Goal: Task Accomplishment & Management: Manage account settings

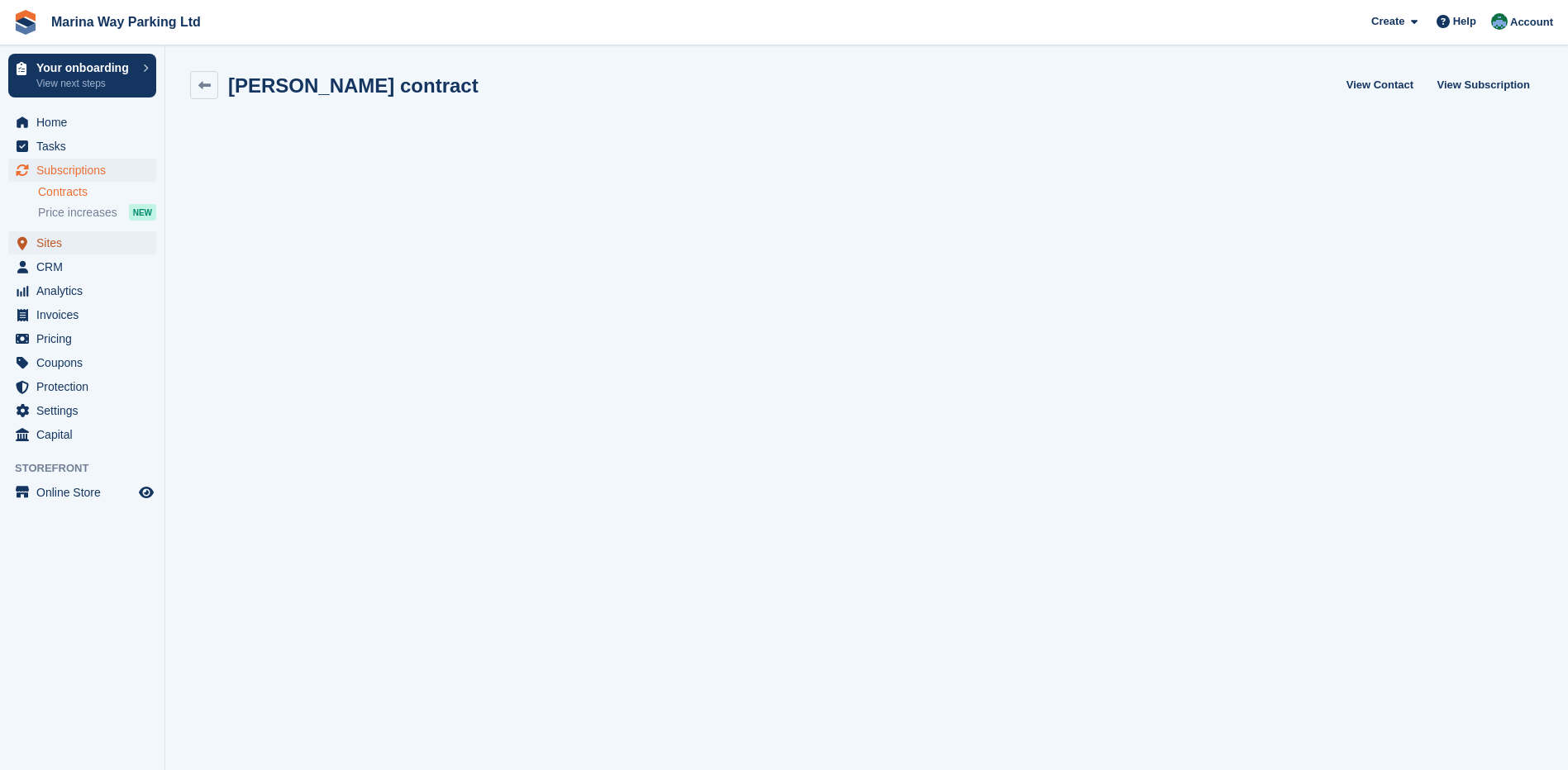
click at [70, 245] on span "Sites" at bounding box center [86, 243] width 99 height 23
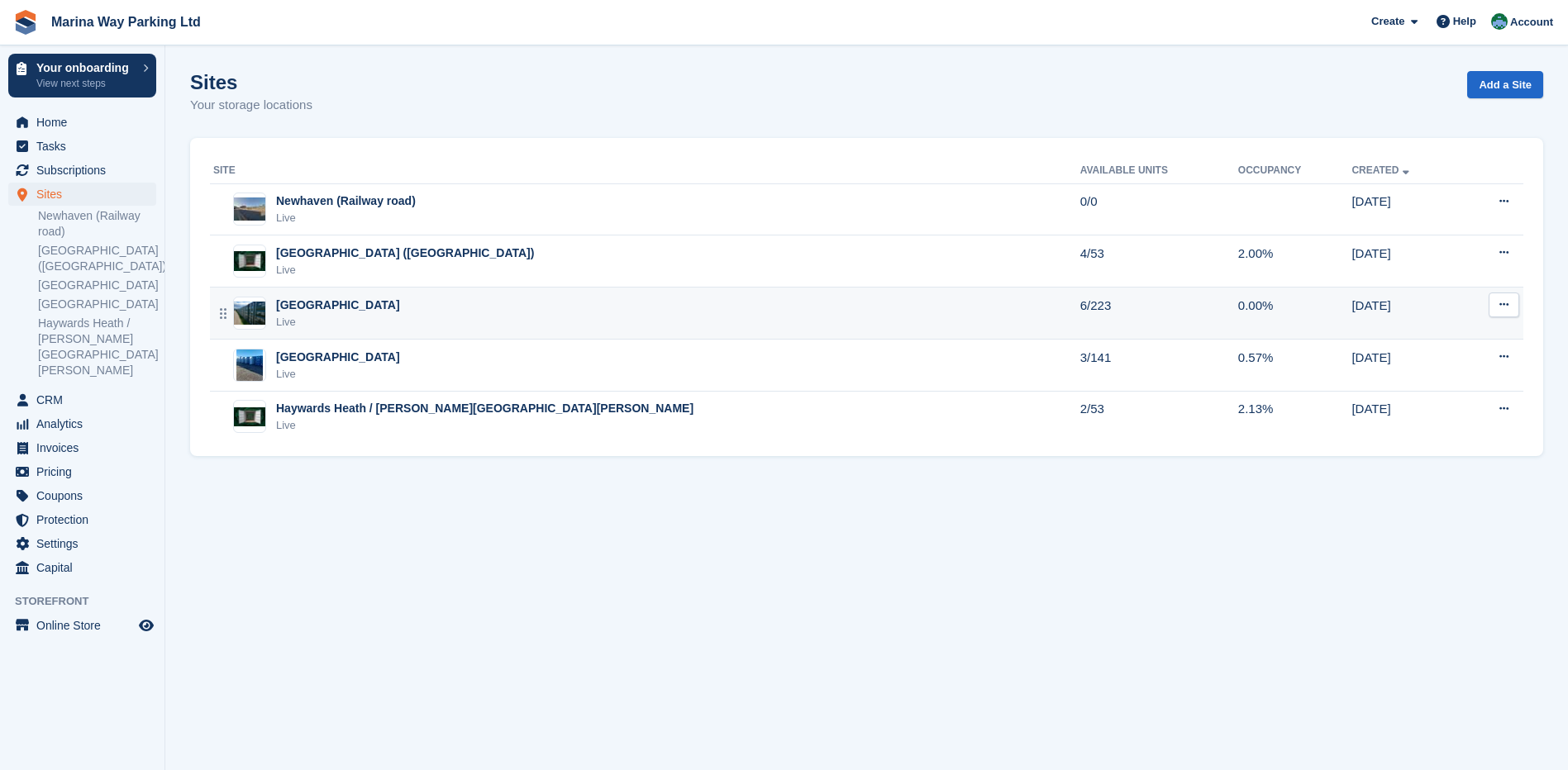
click at [303, 307] on div "[GEOGRAPHIC_DATA]" at bounding box center [337, 305] width 124 height 17
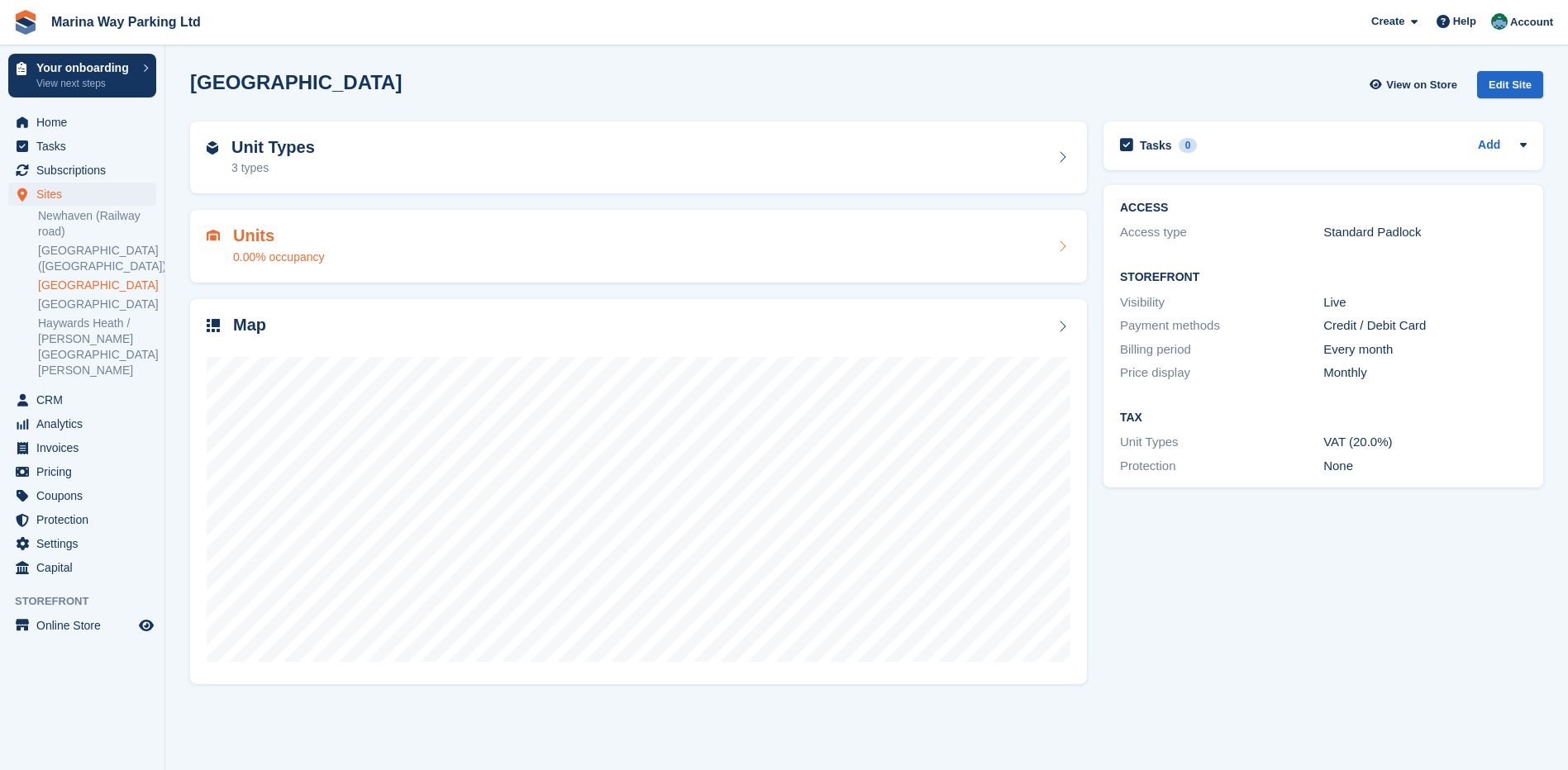
click at [269, 241] on h2 "Units" at bounding box center [278, 235] width 92 height 19
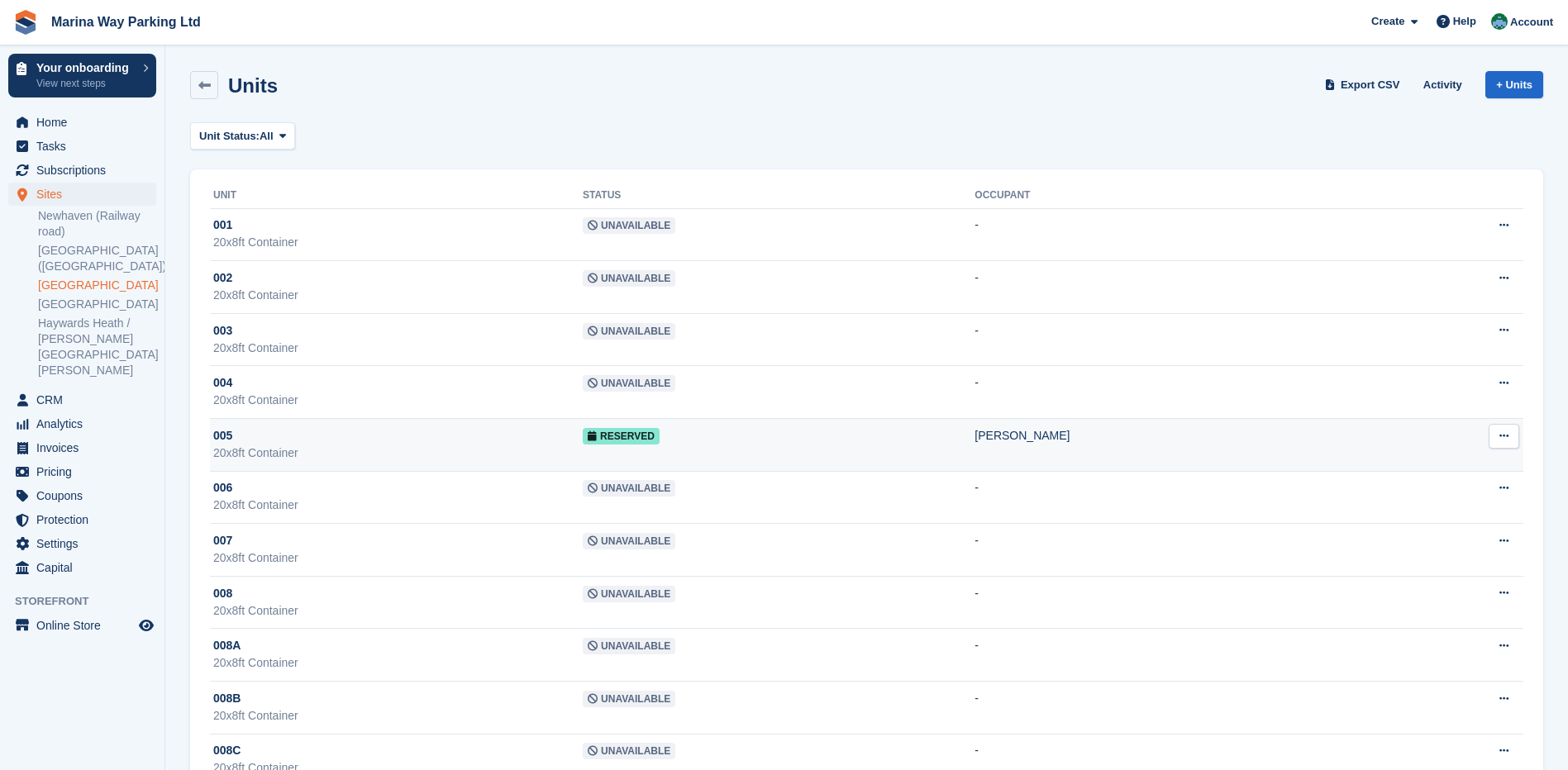
click at [659, 434] on span "Reserved" at bounding box center [621, 436] width 77 height 16
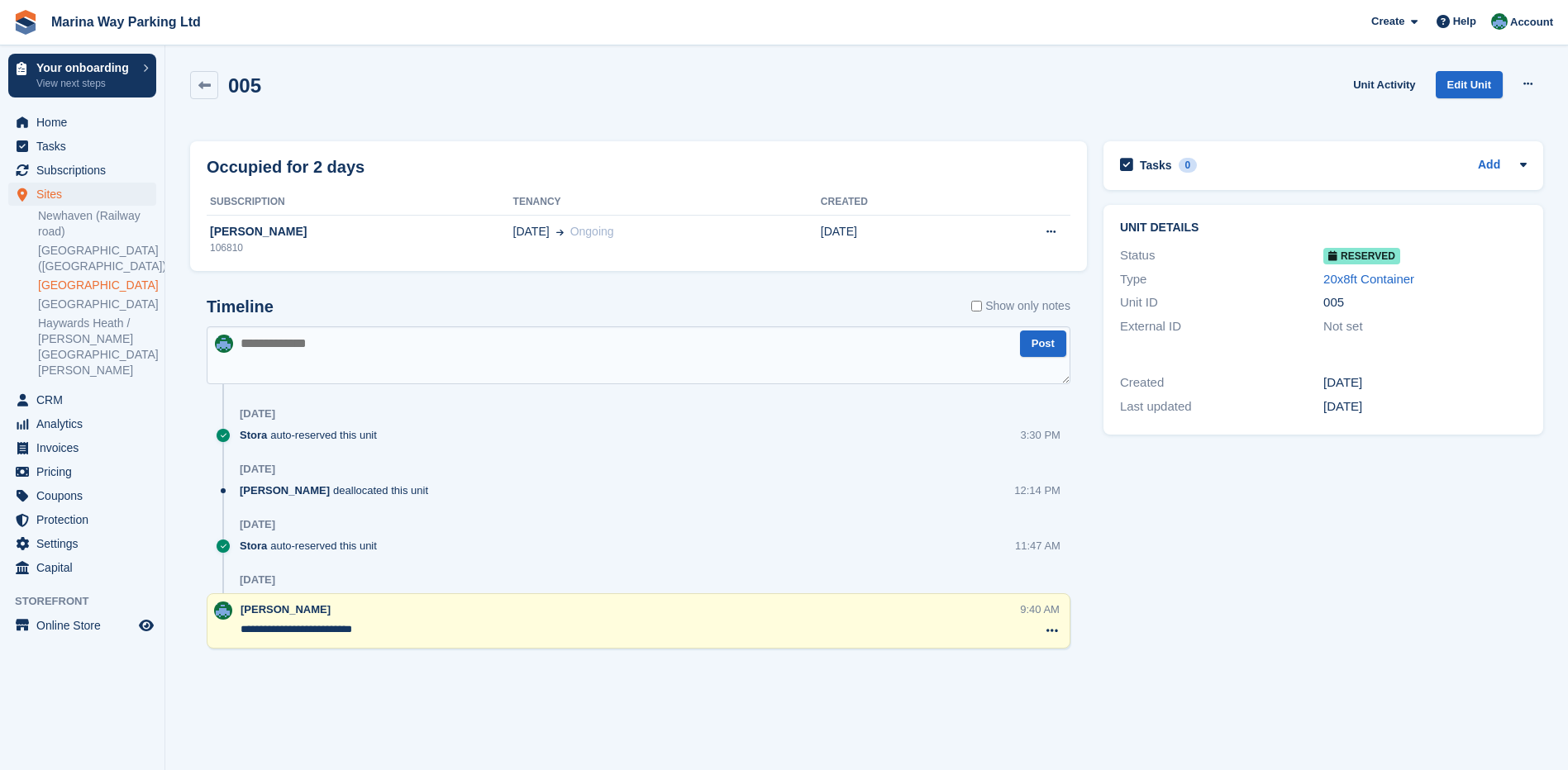
click at [460, 363] on textarea at bounding box center [638, 354] width 864 height 58
click at [401, 681] on div "Timeline Show only notes Post 6 Sep Stora auto-reserved this unit 3:30 PM 5 Sep…" at bounding box center [638, 483] width 897 height 404
